Goal: Information Seeking & Learning: Find specific fact

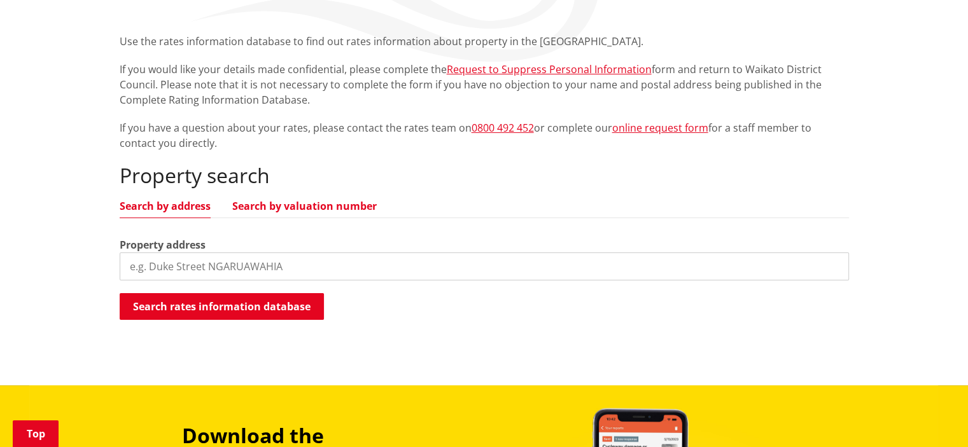
scroll to position [318, 0]
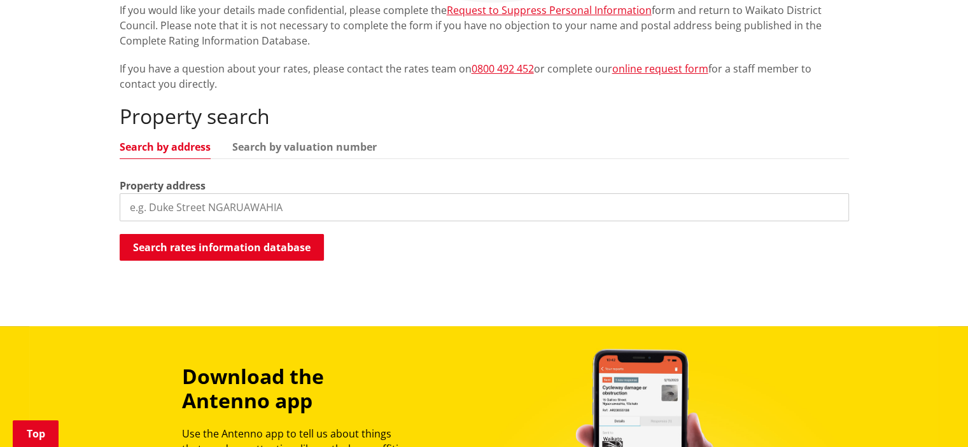
click at [153, 203] on input "search" at bounding box center [484, 207] width 729 height 28
click at [56, 249] on div "Home Services and facilities Rates Rates Information Database Rates Information…" at bounding box center [484, 86] width 968 height 482
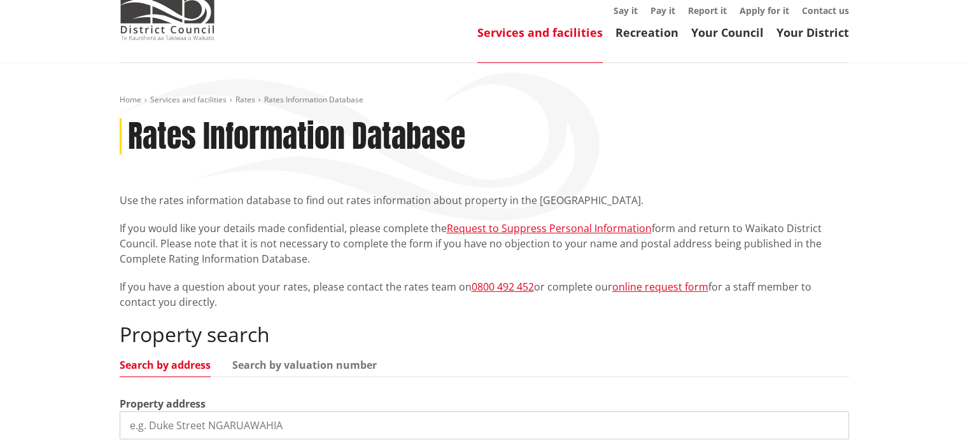
scroll to position [255, 0]
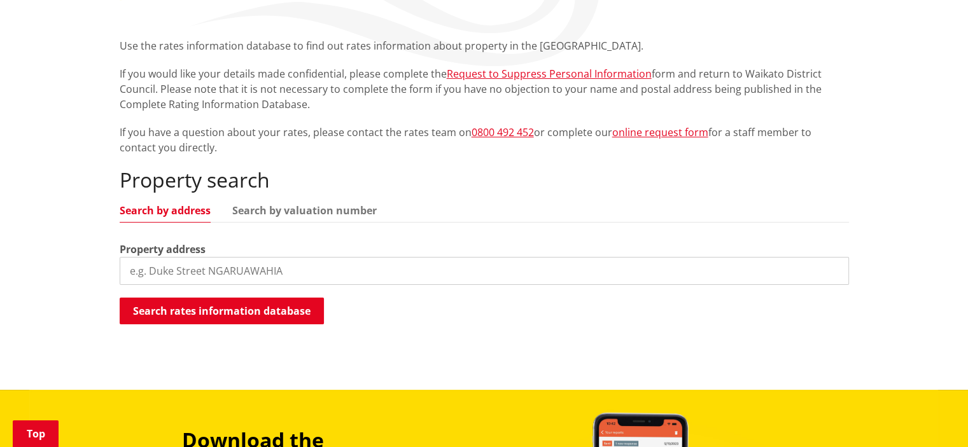
click at [160, 269] on input "search" at bounding box center [484, 271] width 729 height 28
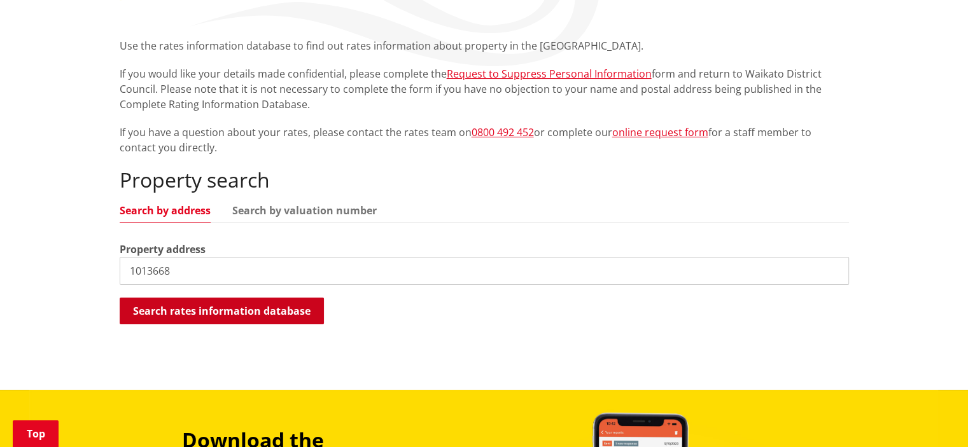
click at [229, 315] on button "Search rates information database" at bounding box center [222, 311] width 204 height 27
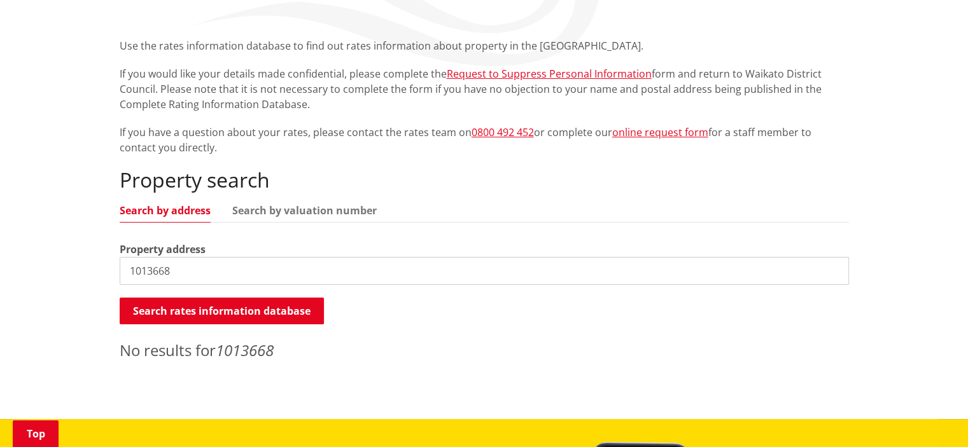
click at [264, 192] on h2 "Property search" at bounding box center [484, 180] width 729 height 24
click at [270, 212] on link "Search by valuation number" at bounding box center [304, 211] width 144 height 10
click at [185, 272] on input "1013668" at bounding box center [484, 271] width 729 height 28
drag, startPoint x: 183, startPoint y: 272, endPoint x: 127, endPoint y: 270, distance: 56.0
click at [128, 270] on input "1013668" at bounding box center [484, 271] width 729 height 28
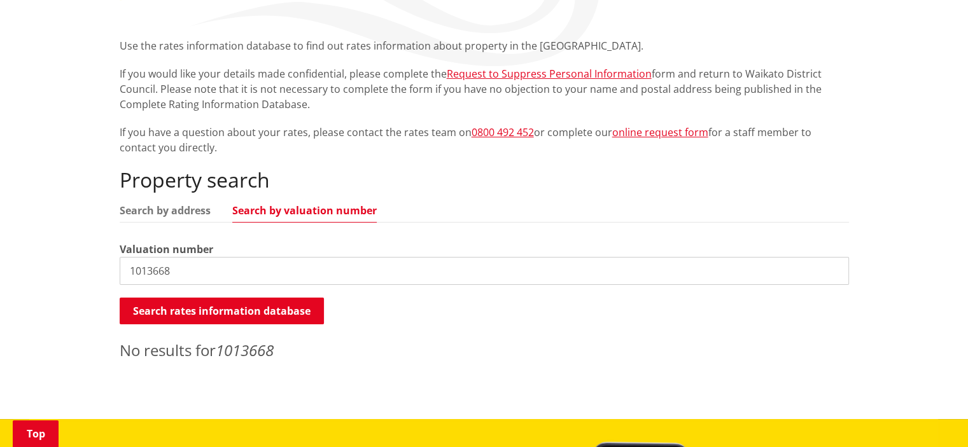
click at [127, 270] on input "1013668" at bounding box center [484, 271] width 729 height 28
drag, startPoint x: 182, startPoint y: 272, endPoint x: 122, endPoint y: 273, distance: 59.8
click at [122, 273] on input "1013668" at bounding box center [484, 271] width 729 height 28
click at [173, 272] on input "1013668" at bounding box center [484, 271] width 729 height 28
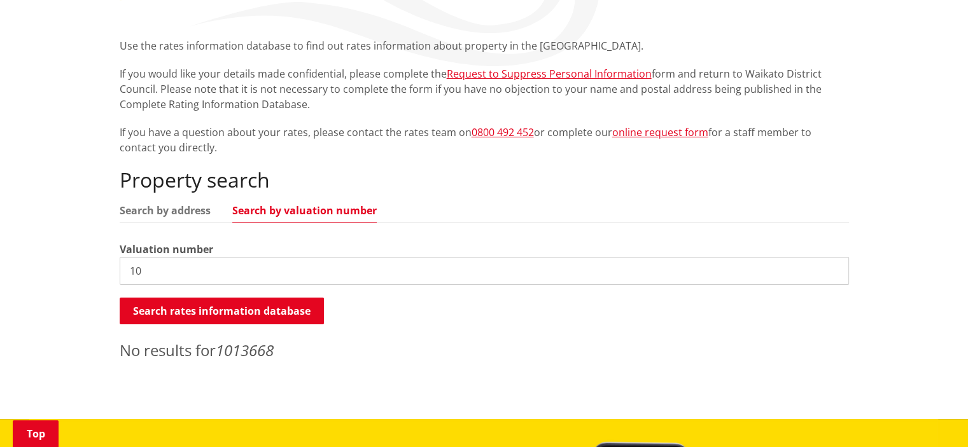
type input "1"
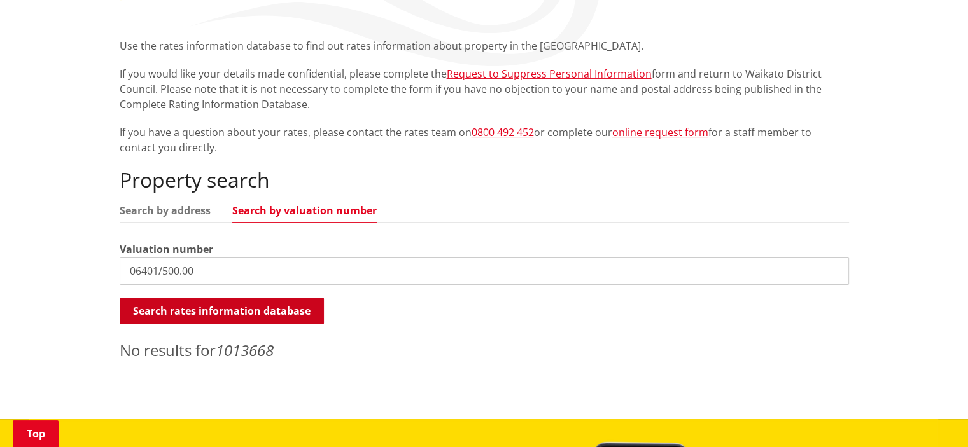
type input "06401/500.00"
click at [224, 314] on button "Search rates information database" at bounding box center [222, 311] width 204 height 27
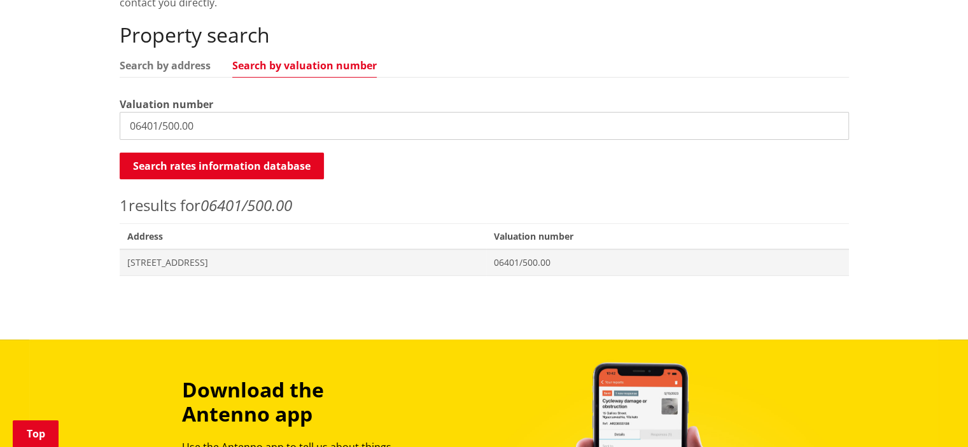
scroll to position [445, 0]
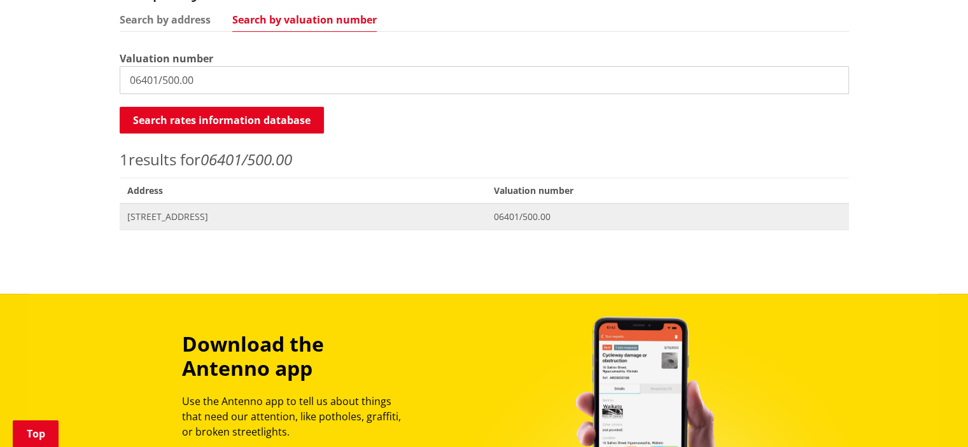
click at [178, 218] on span "[STREET_ADDRESS]" at bounding box center [303, 217] width 352 height 13
click at [230, 216] on span "[STREET_ADDRESS]" at bounding box center [303, 217] width 352 height 13
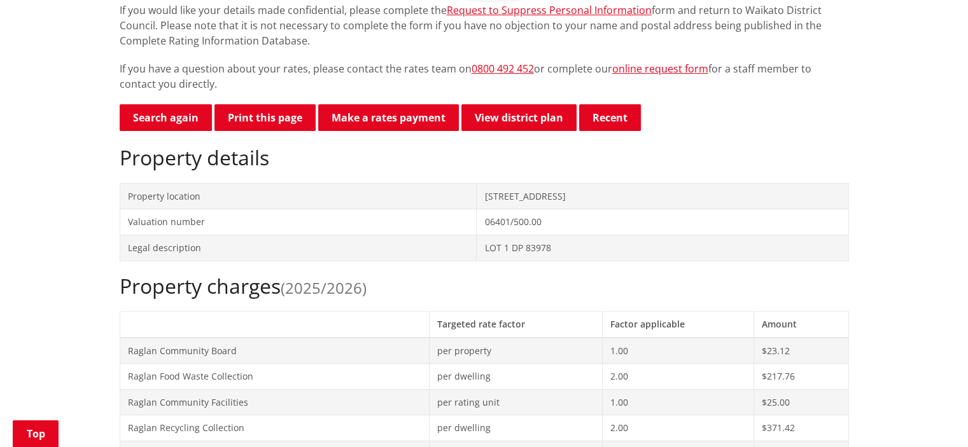
scroll to position [191, 0]
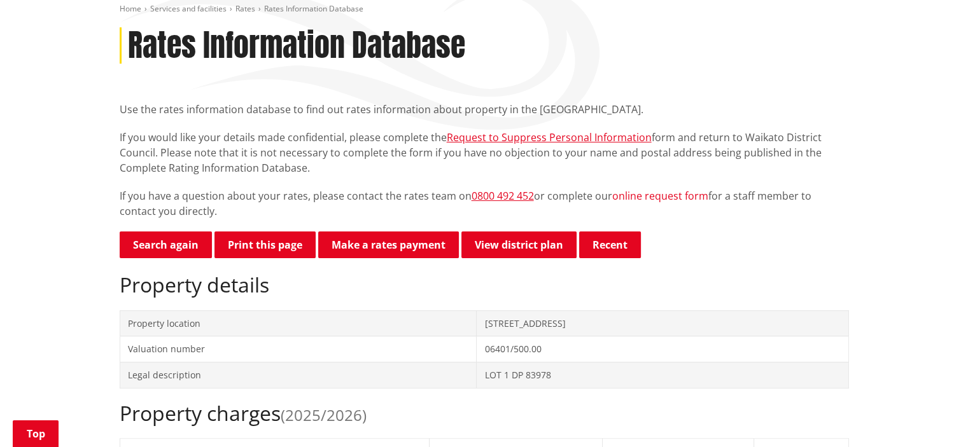
click at [654, 197] on link "online request form" at bounding box center [660, 196] width 96 height 14
